Goal: Transaction & Acquisition: Subscribe to service/newsletter

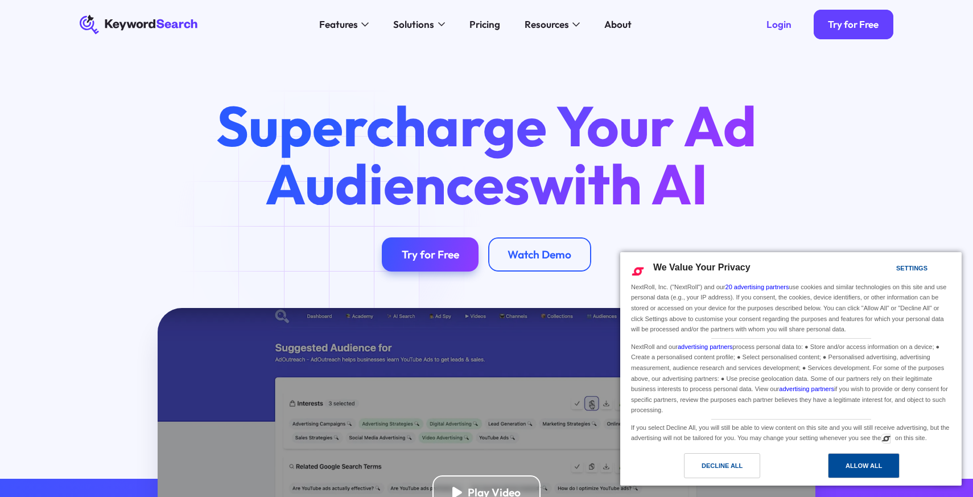
click at [869, 472] on div "Allow All" at bounding box center [864, 465] width 72 height 25
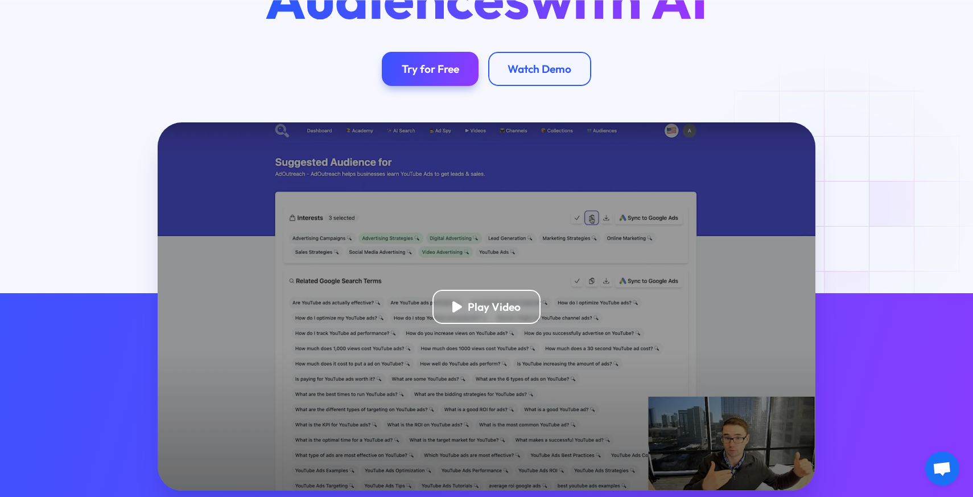
scroll to position [187, 0]
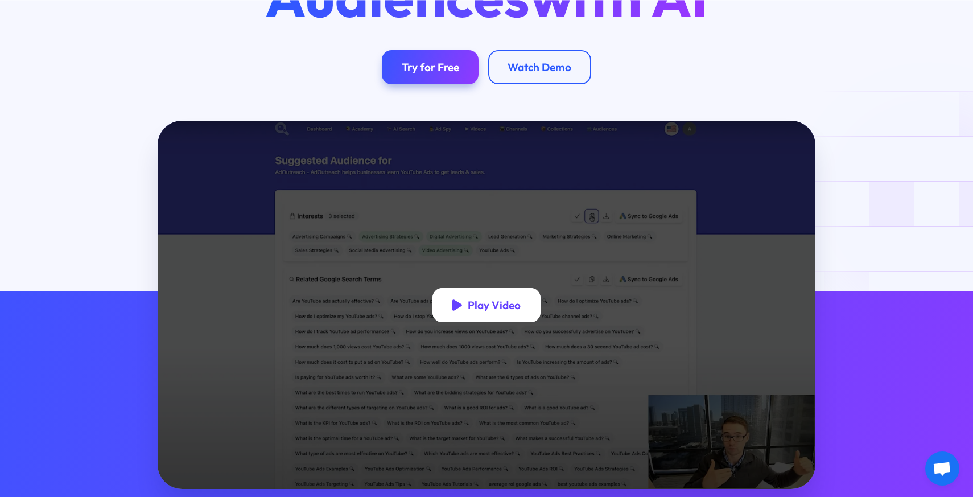
click at [482, 312] on div "Play Video" at bounding box center [486, 305] width 108 height 34
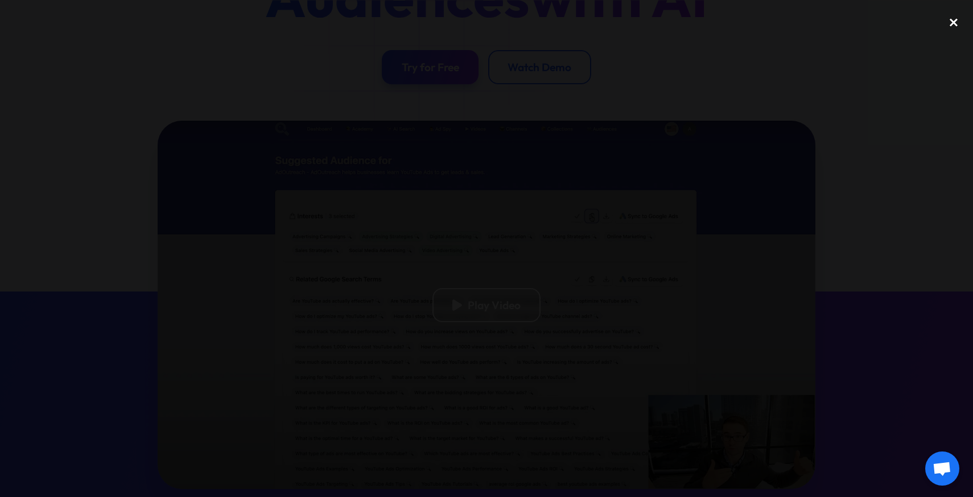
click at [953, 24] on div "close lightbox" at bounding box center [953, 22] width 39 height 25
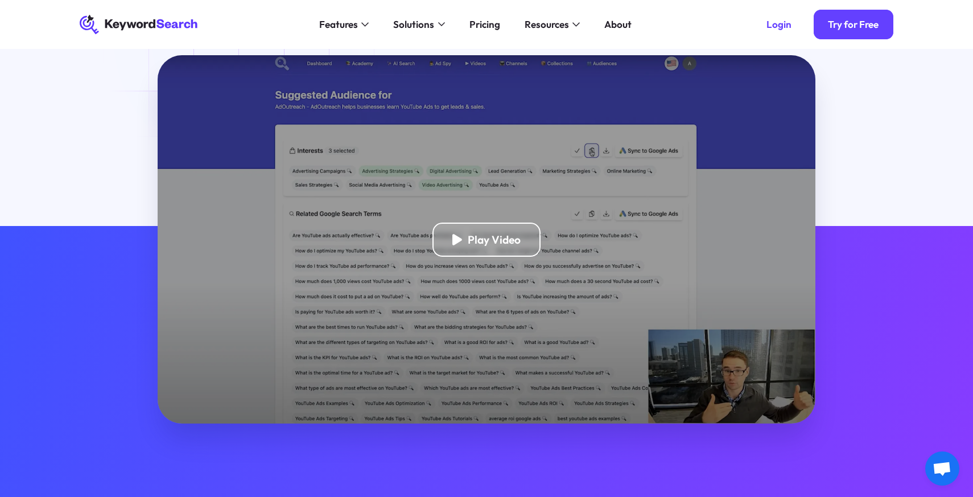
scroll to position [0, 0]
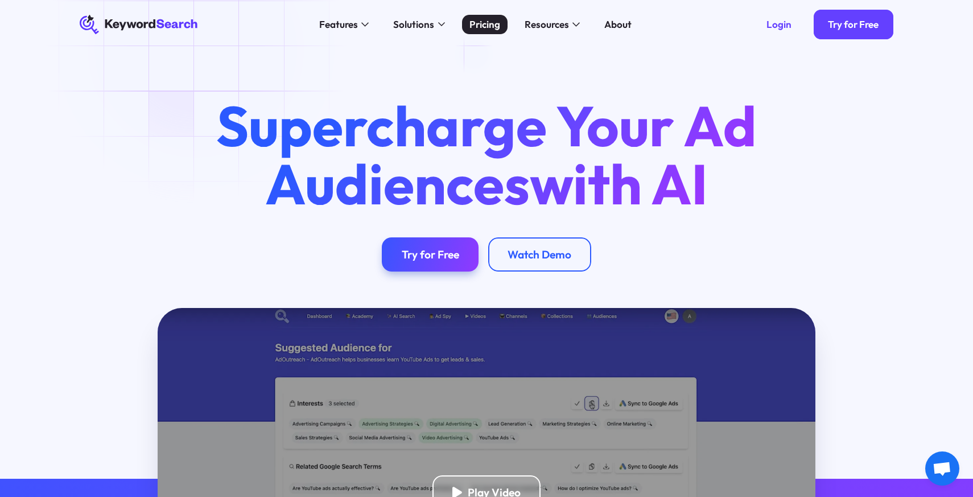
click at [474, 24] on div "Pricing" at bounding box center [484, 24] width 31 height 15
